Goal: Task Accomplishment & Management: Use online tool/utility

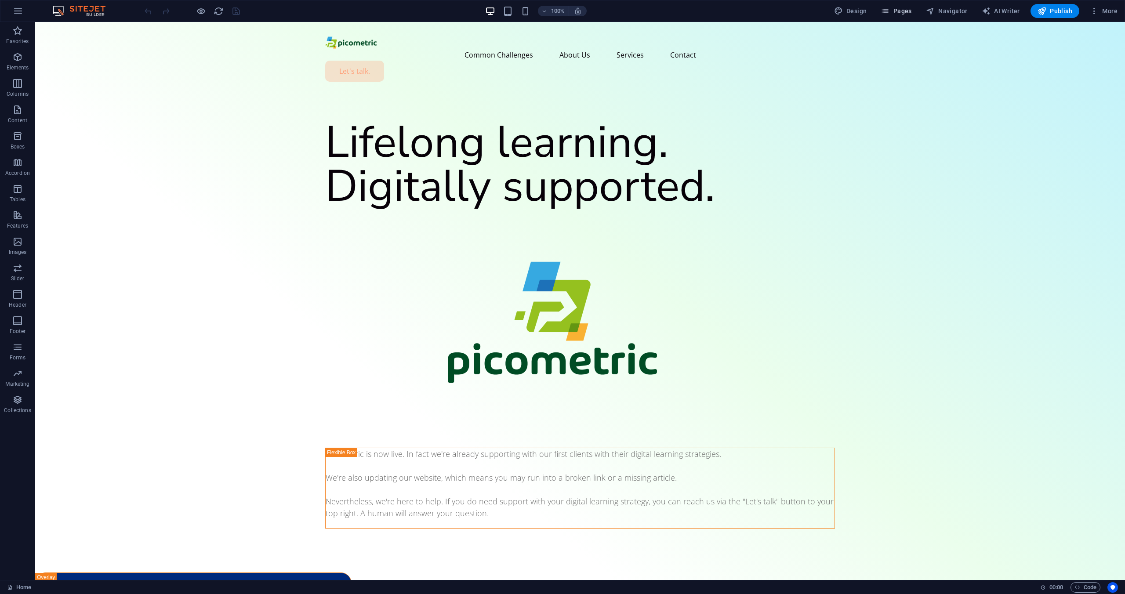
click at [894, 14] on span "Pages" at bounding box center [895, 11] width 31 height 9
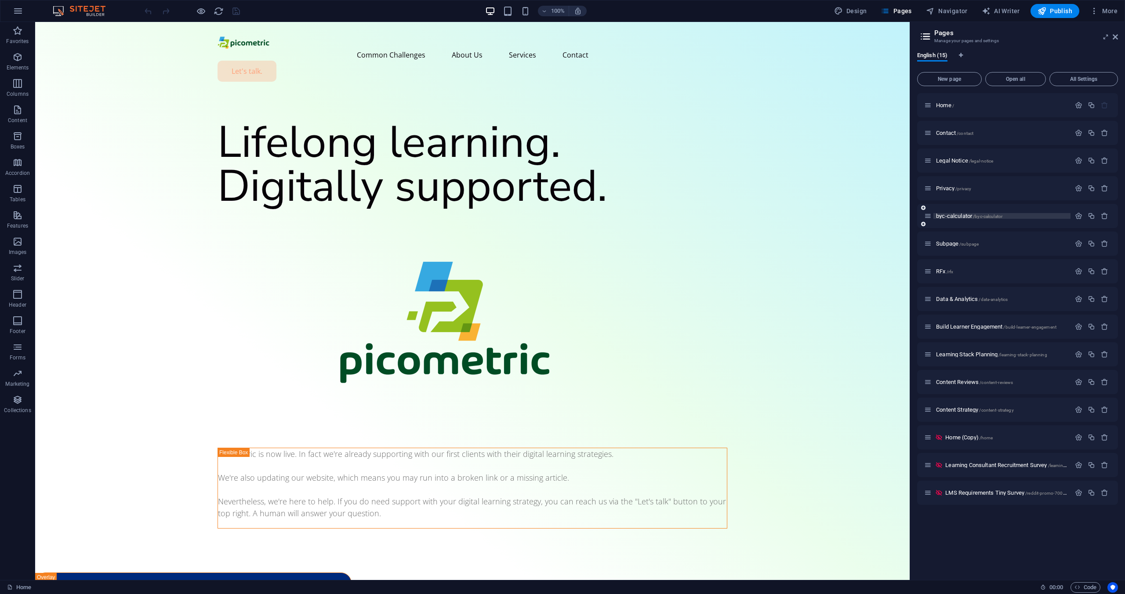
click at [951, 218] on span "byc-calculator /byc-calculator" at bounding box center [969, 216] width 66 height 7
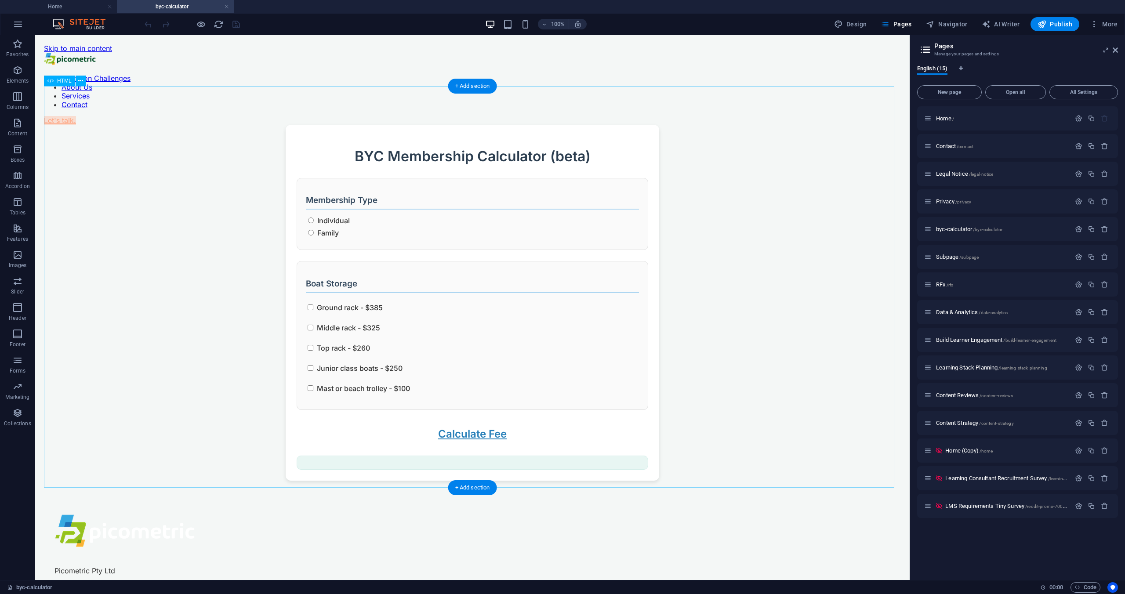
click at [620, 287] on div "BYC Membership Calculator (beta) BYC Membership Calculator (beta) Membership Ty…" at bounding box center [472, 303] width 857 height 356
click at [79, 83] on icon at bounding box center [80, 80] width 5 height 9
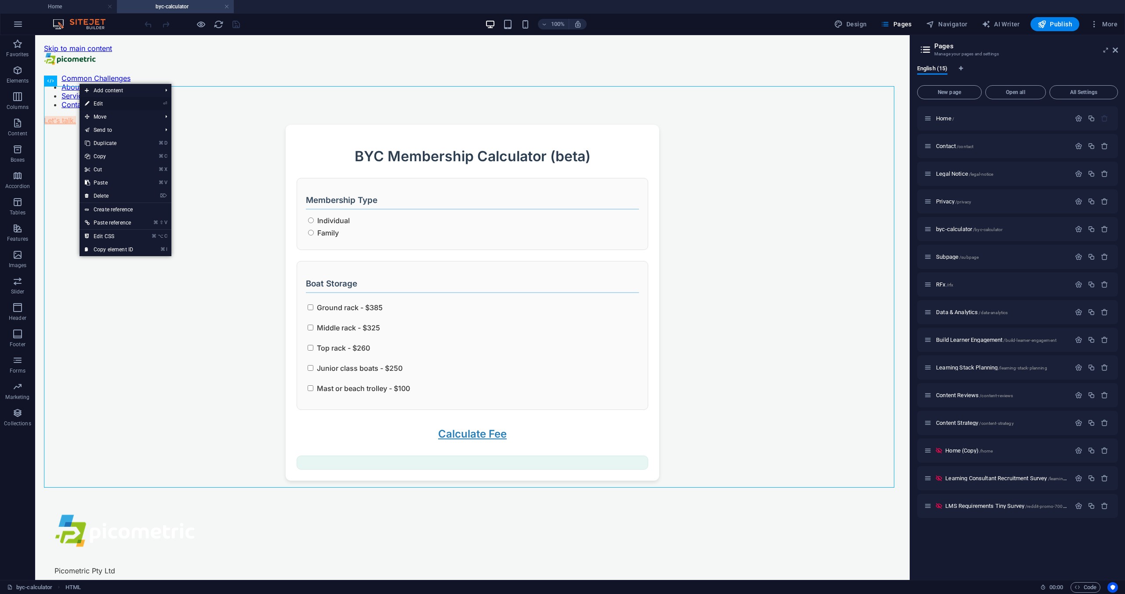
click at [102, 105] on link "⏎ Edit" at bounding box center [109, 103] width 59 height 13
